Goal: Transaction & Acquisition: Book appointment/travel/reservation

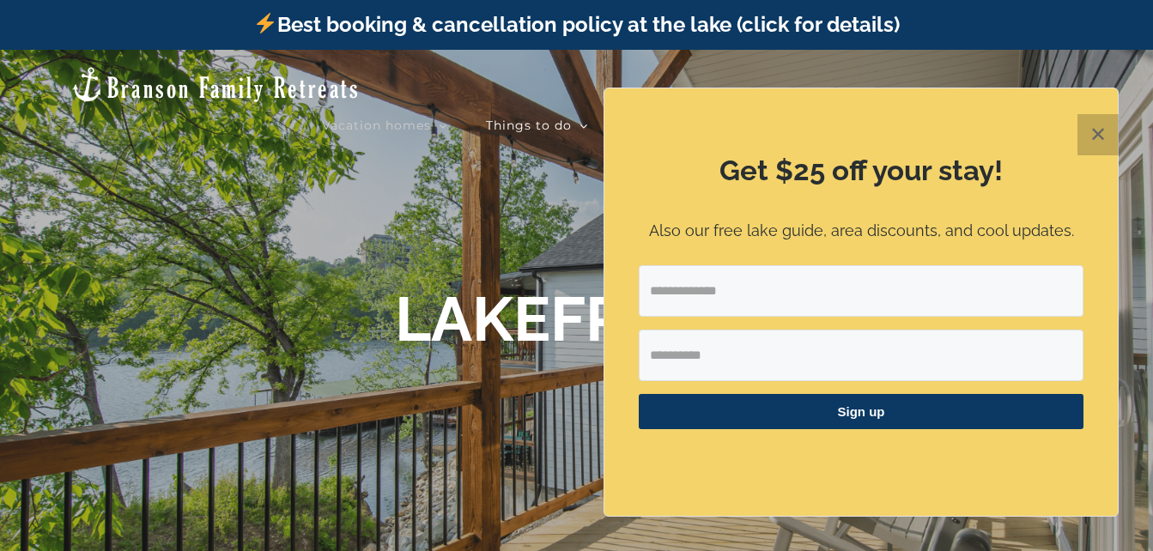
click at [1094, 129] on button "✕" at bounding box center [1097, 134] width 41 height 41
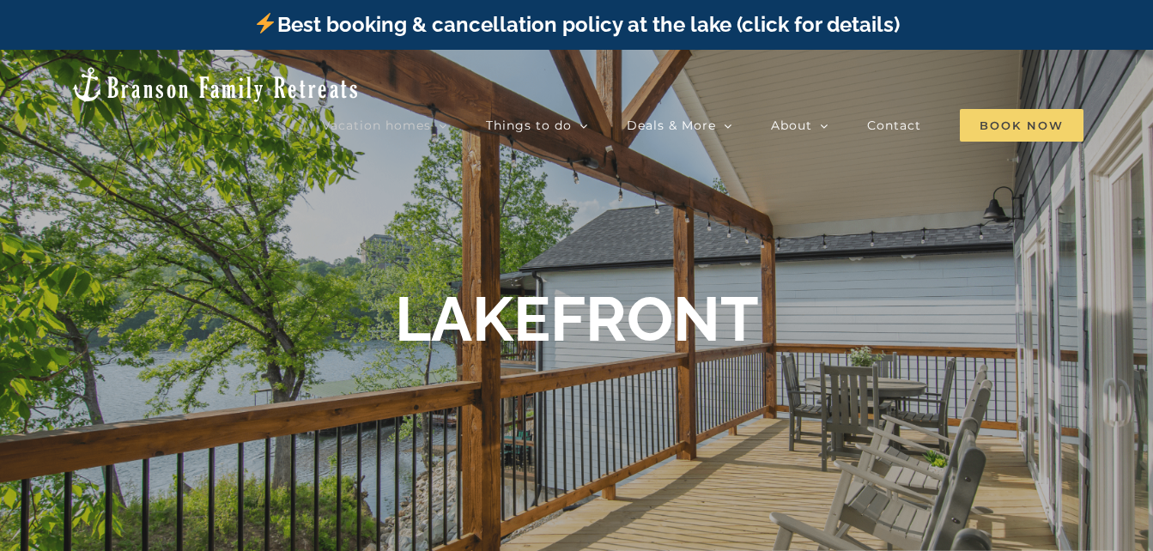
click at [1008, 109] on span "Book Now" at bounding box center [1022, 125] width 124 height 33
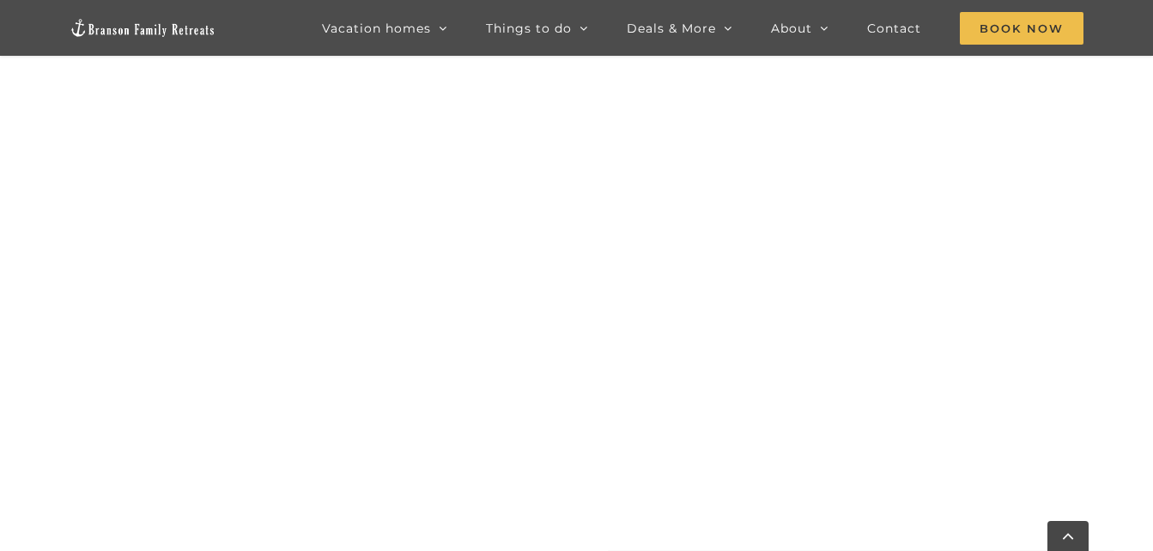
scroll to position [1066, 0]
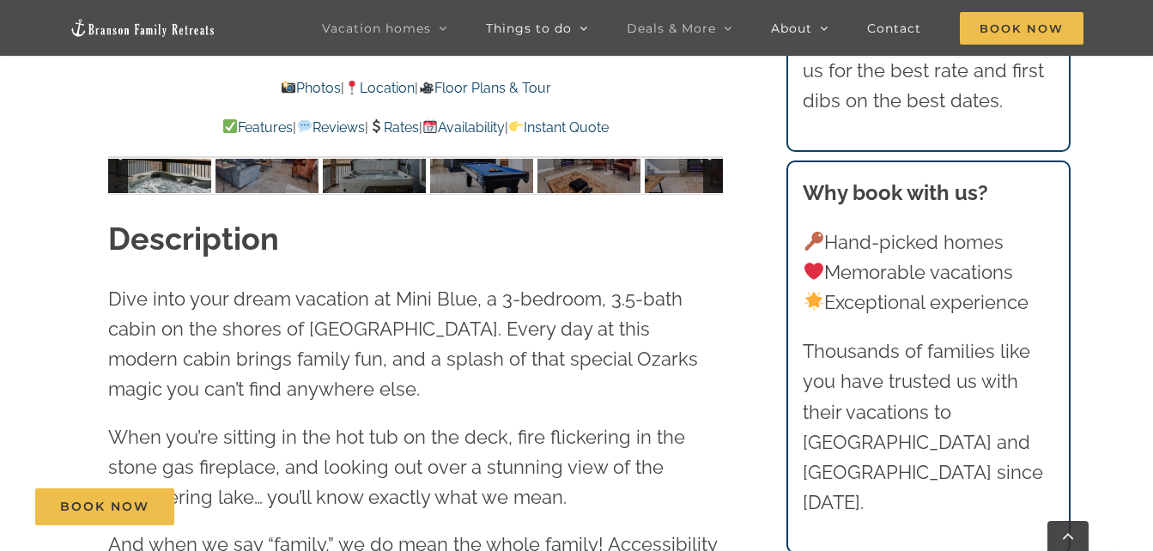
scroll to position [944, 0]
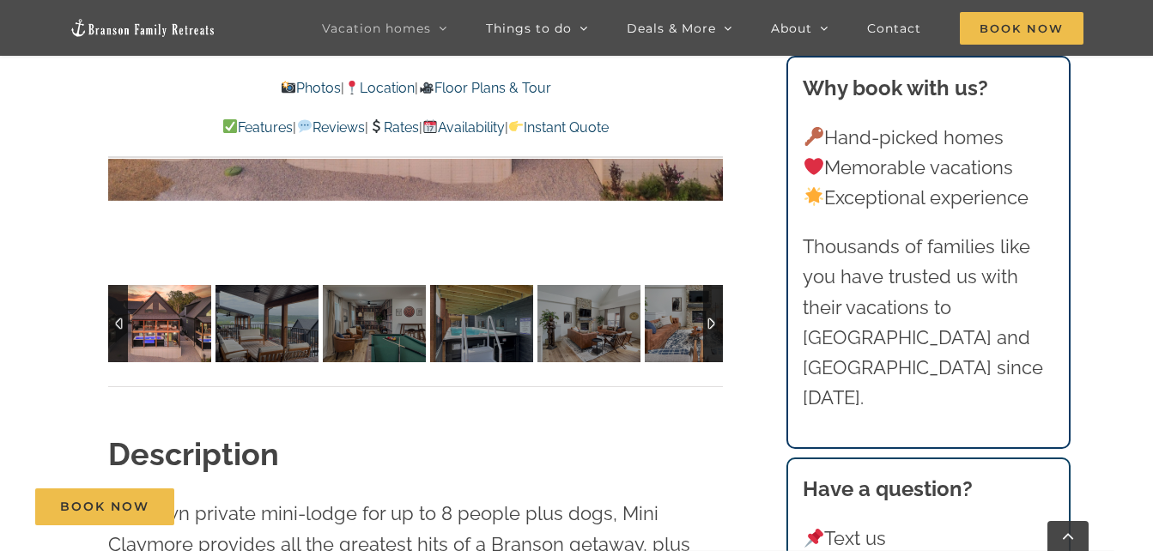
scroll to position [1373, 0]
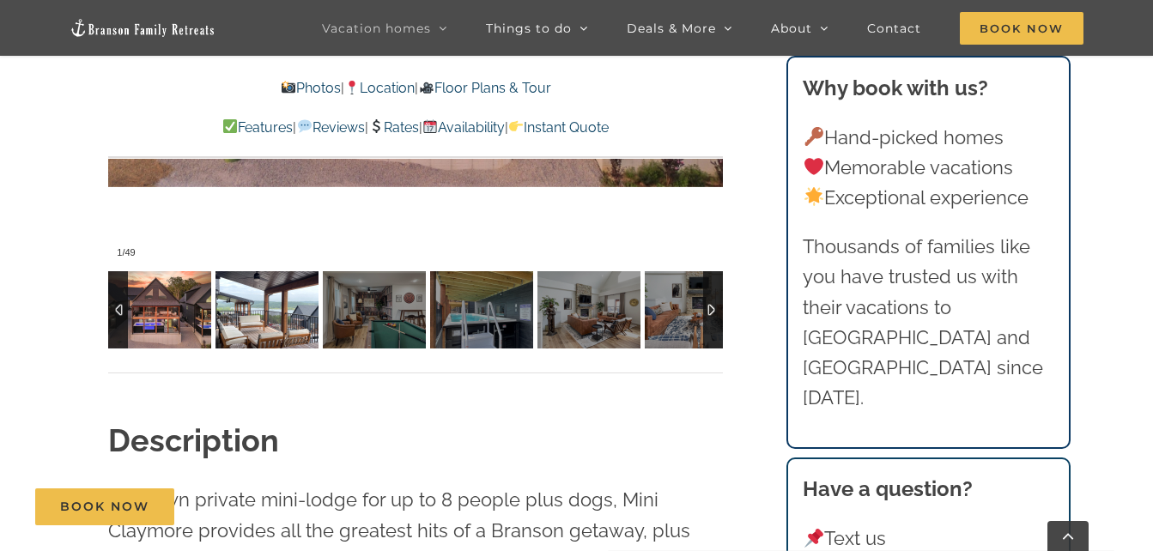
click at [246, 316] on img at bounding box center [266, 309] width 103 height 77
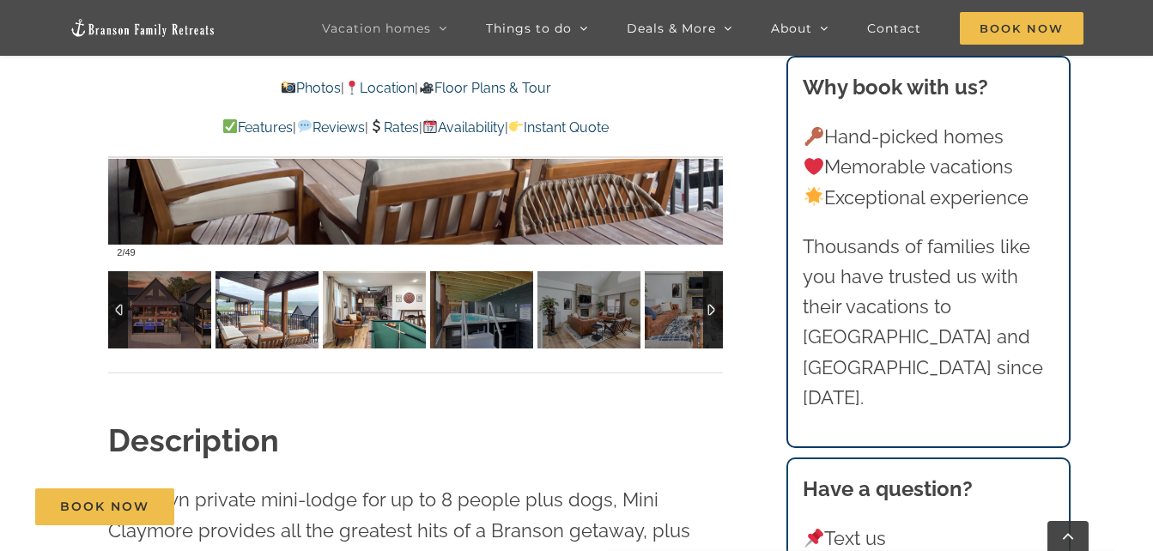
click at [369, 322] on img at bounding box center [374, 309] width 103 height 77
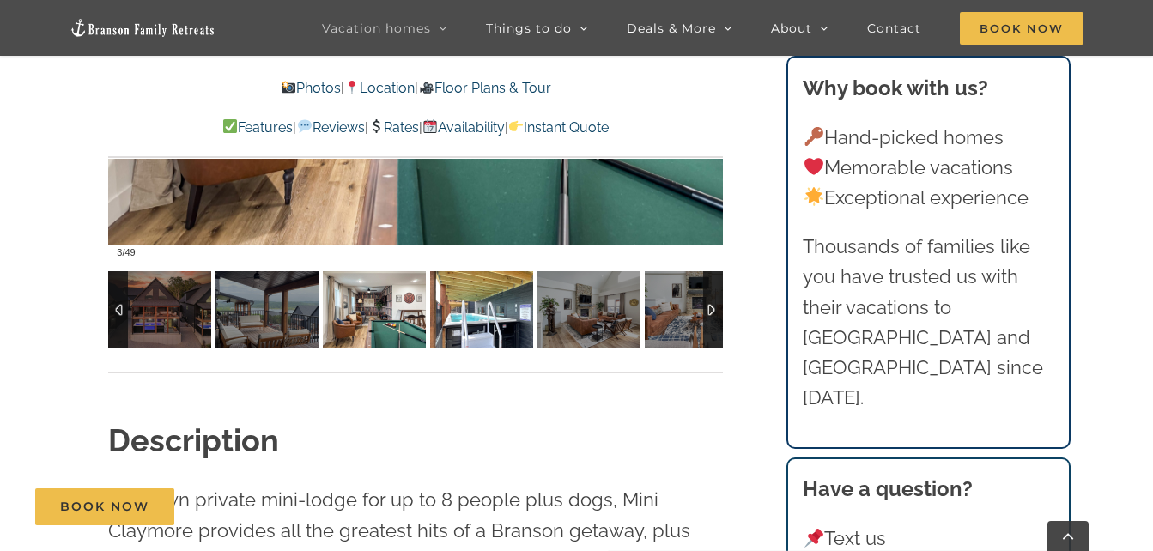
click at [483, 314] on img at bounding box center [481, 309] width 103 height 77
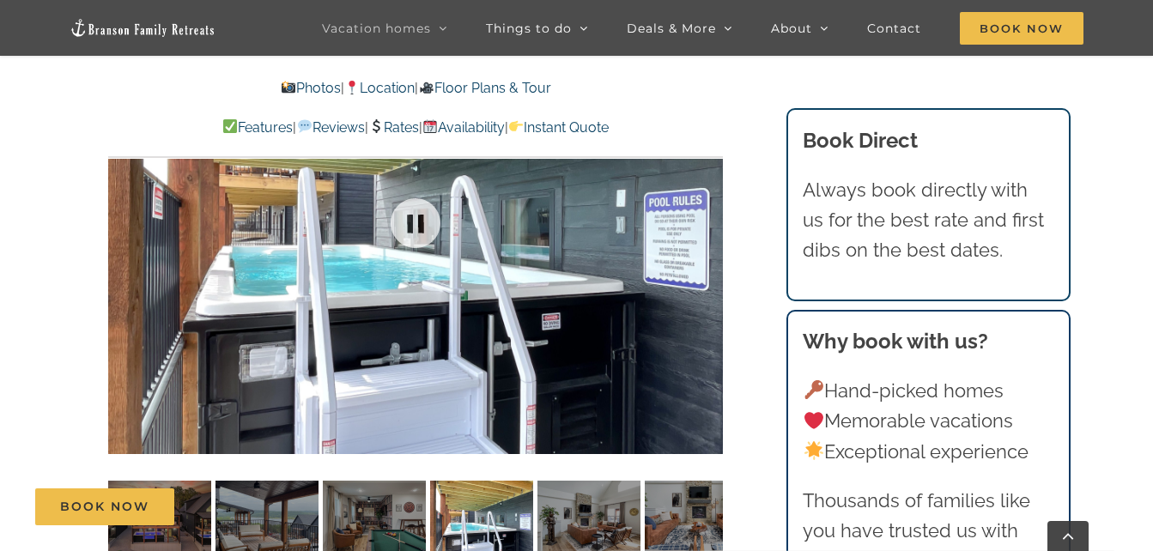
scroll to position [1202, 0]
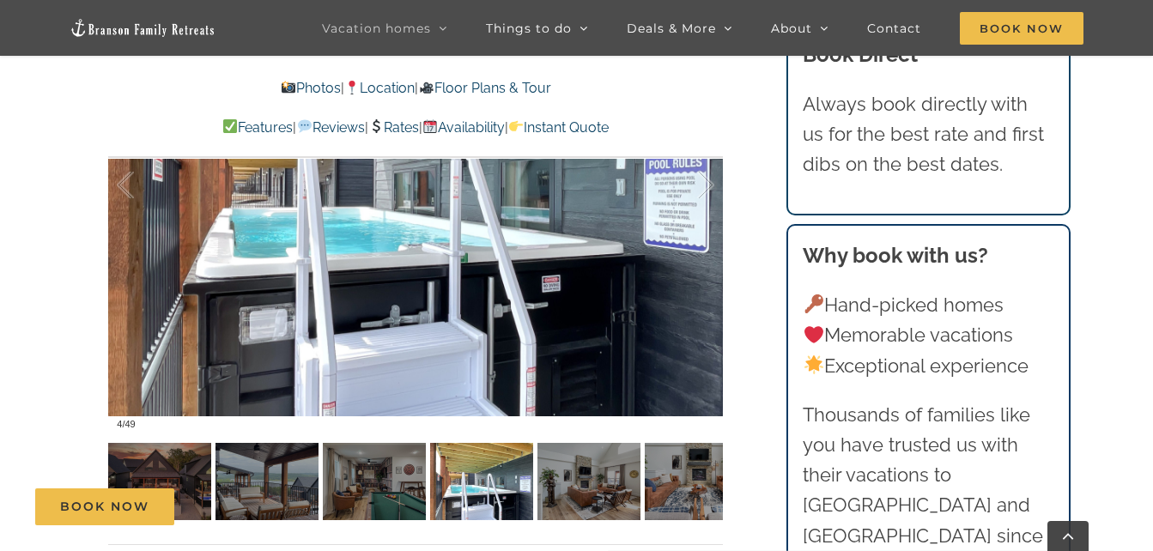
click at [590, 488] on div "Book Now" at bounding box center [589, 506] width 1108 height 37
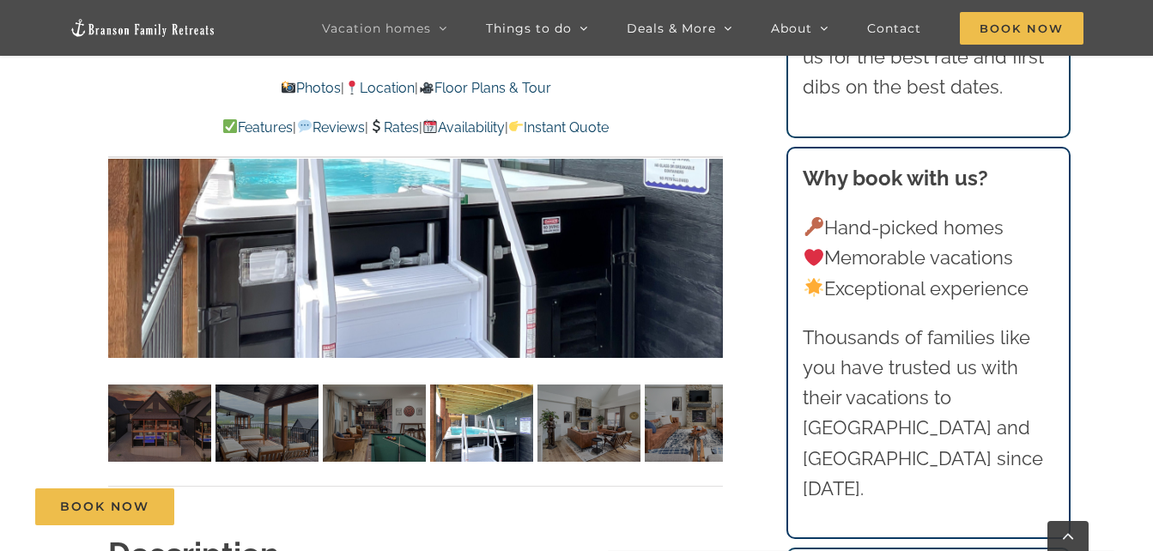
scroll to position [1288, 0]
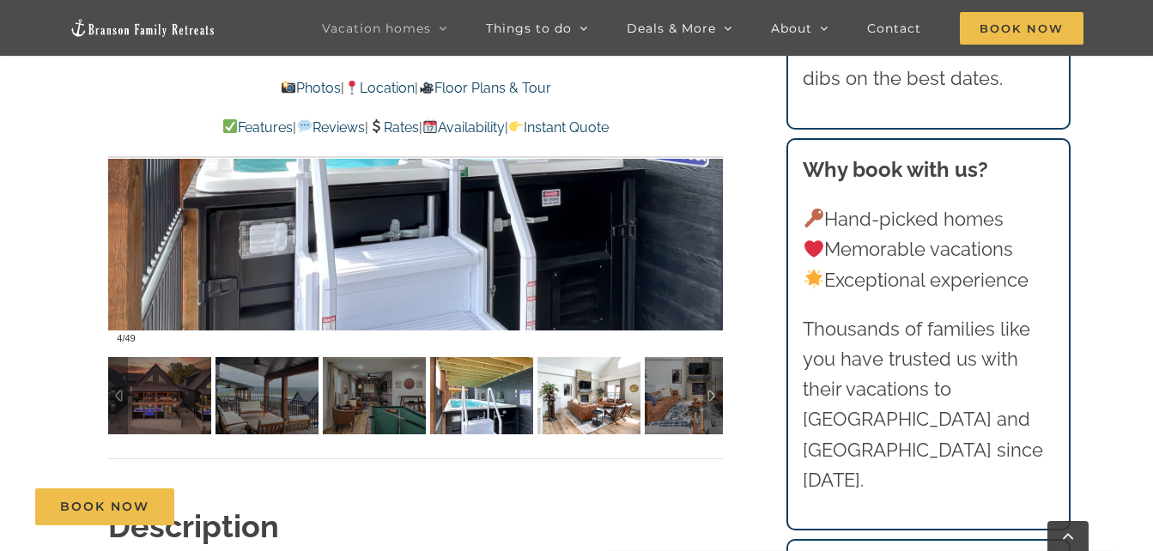
click at [591, 403] on img at bounding box center [588, 395] width 103 height 77
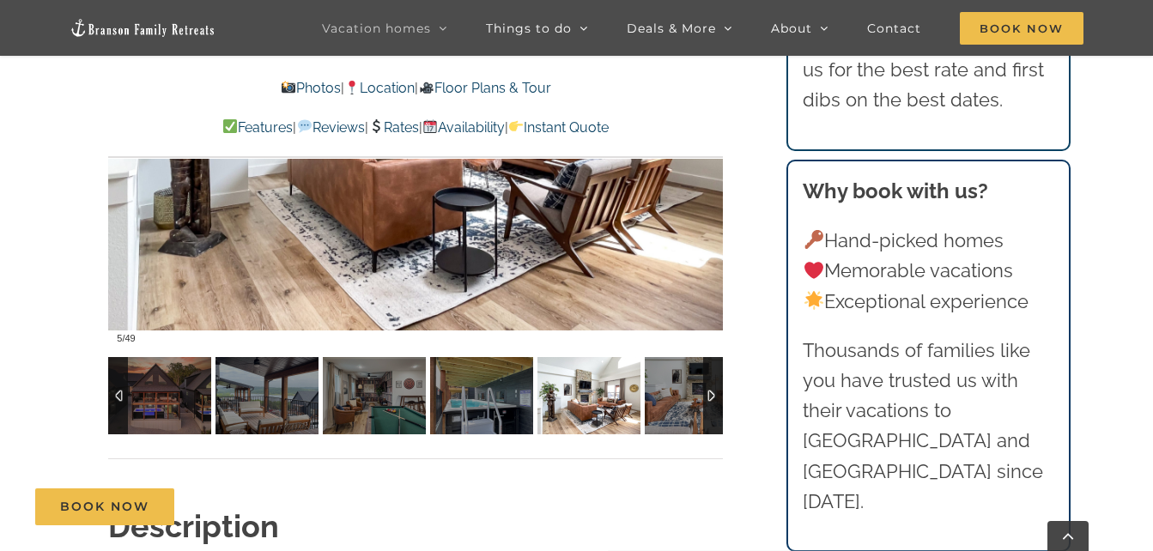
scroll to position [1202, 0]
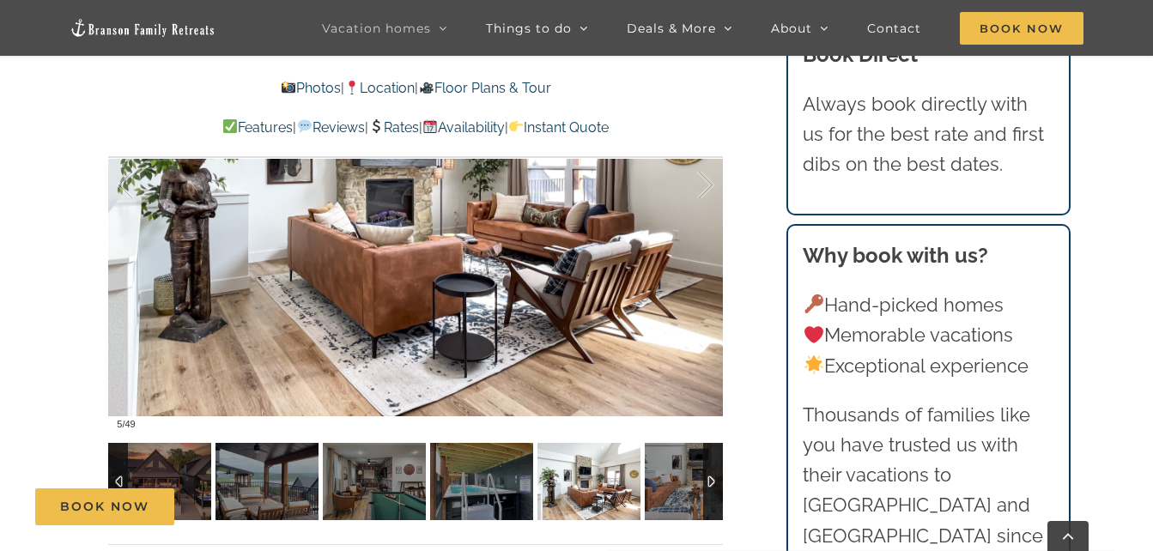
click at [707, 480] on div at bounding box center [713, 481] width 20 height 77
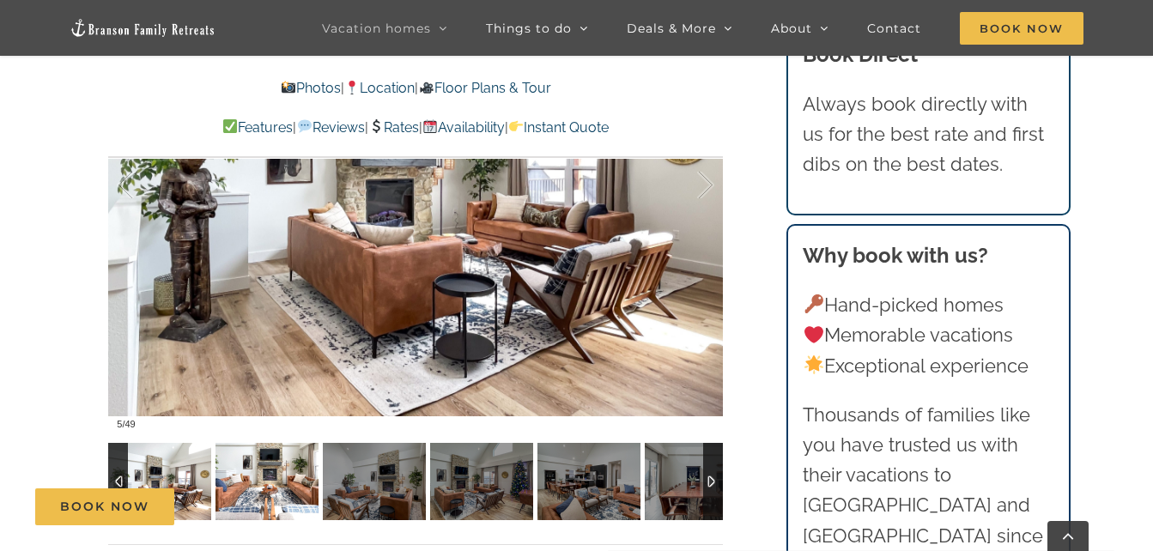
click at [277, 478] on img at bounding box center [266, 481] width 103 height 77
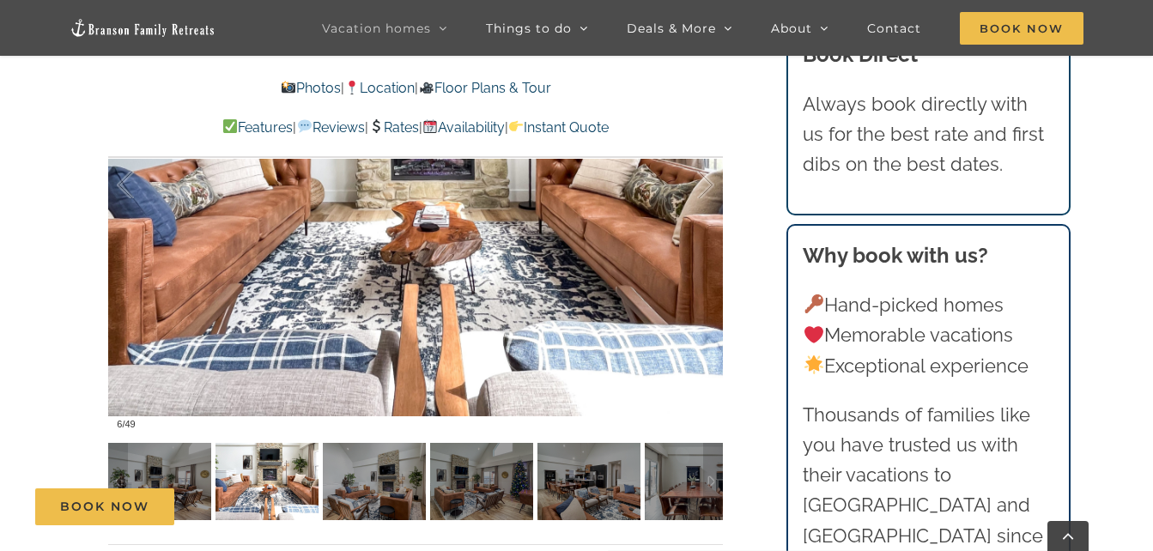
click at [376, 499] on div "Book Now" at bounding box center [589, 506] width 1108 height 37
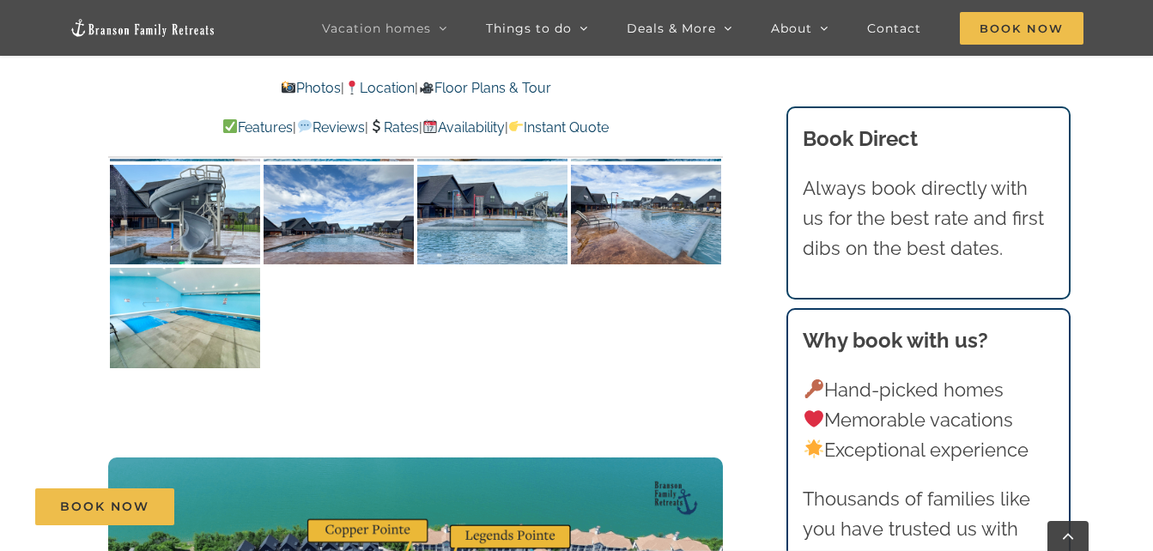
scroll to position [4206, 0]
